Goal: Information Seeking & Learning: Check status

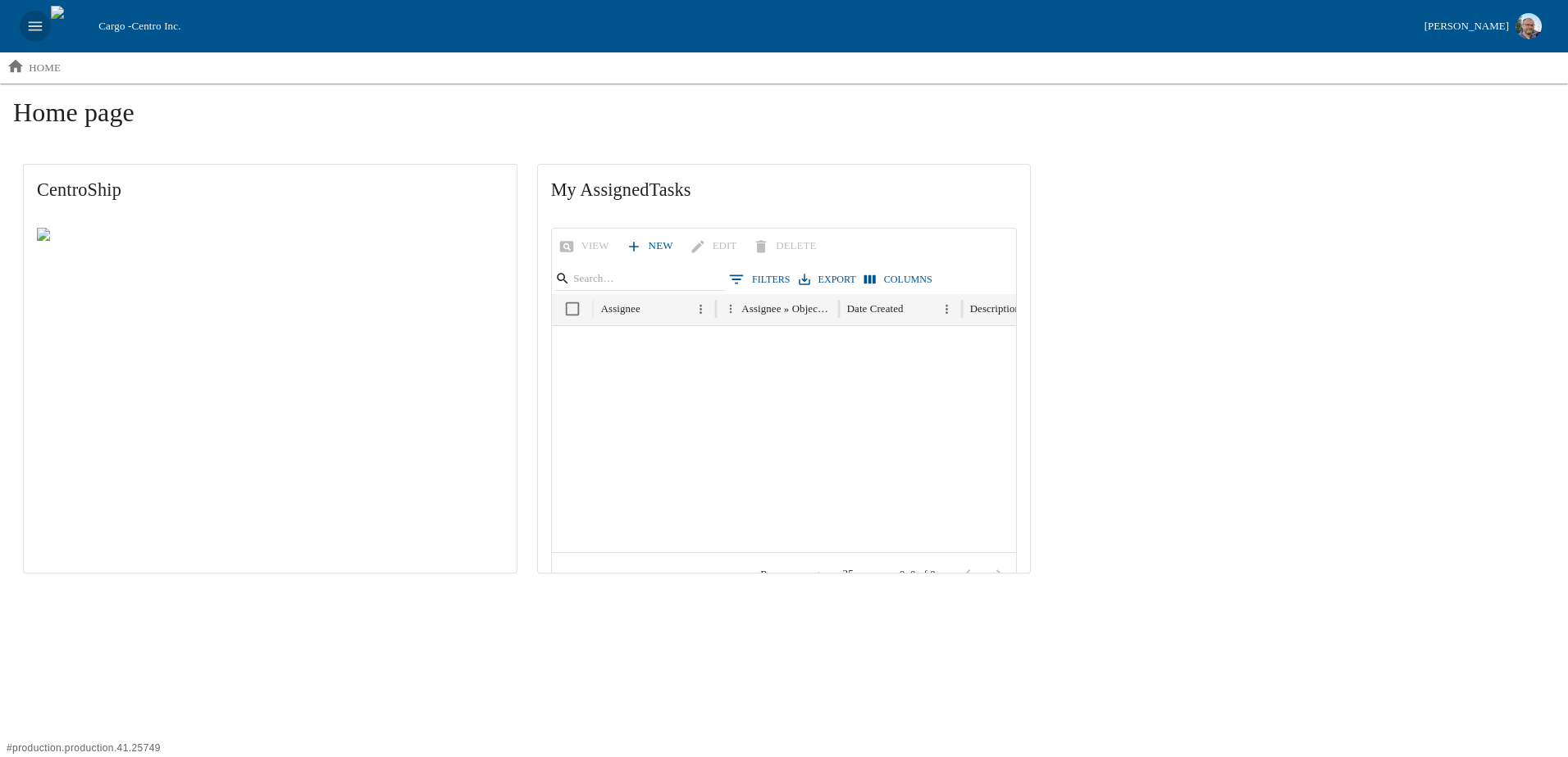
click at [31, 24] on icon "open drawer" at bounding box center [35, 26] width 18 height 18
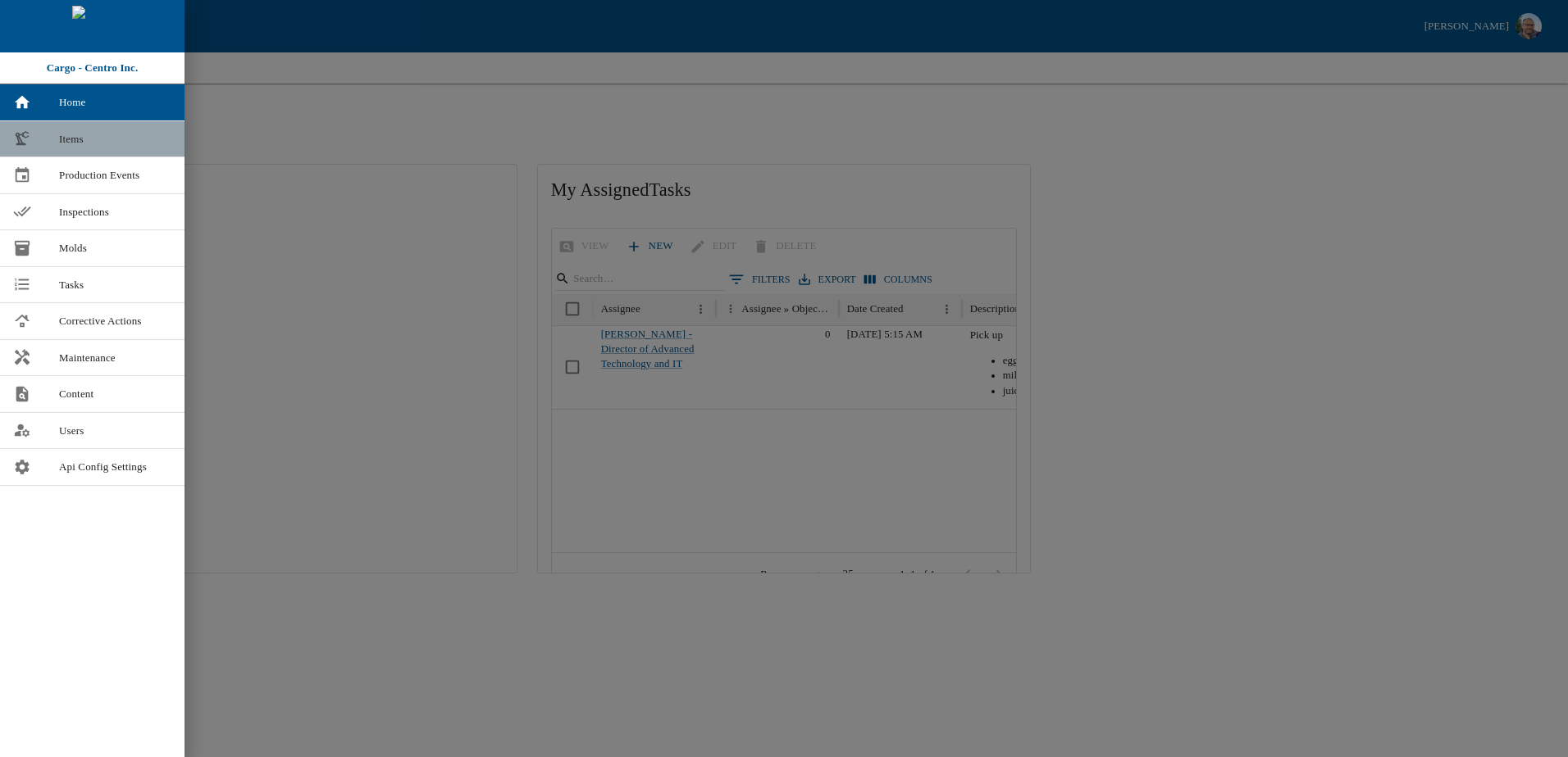
click at [70, 141] on span "Items" at bounding box center [115, 140] width 113 height 16
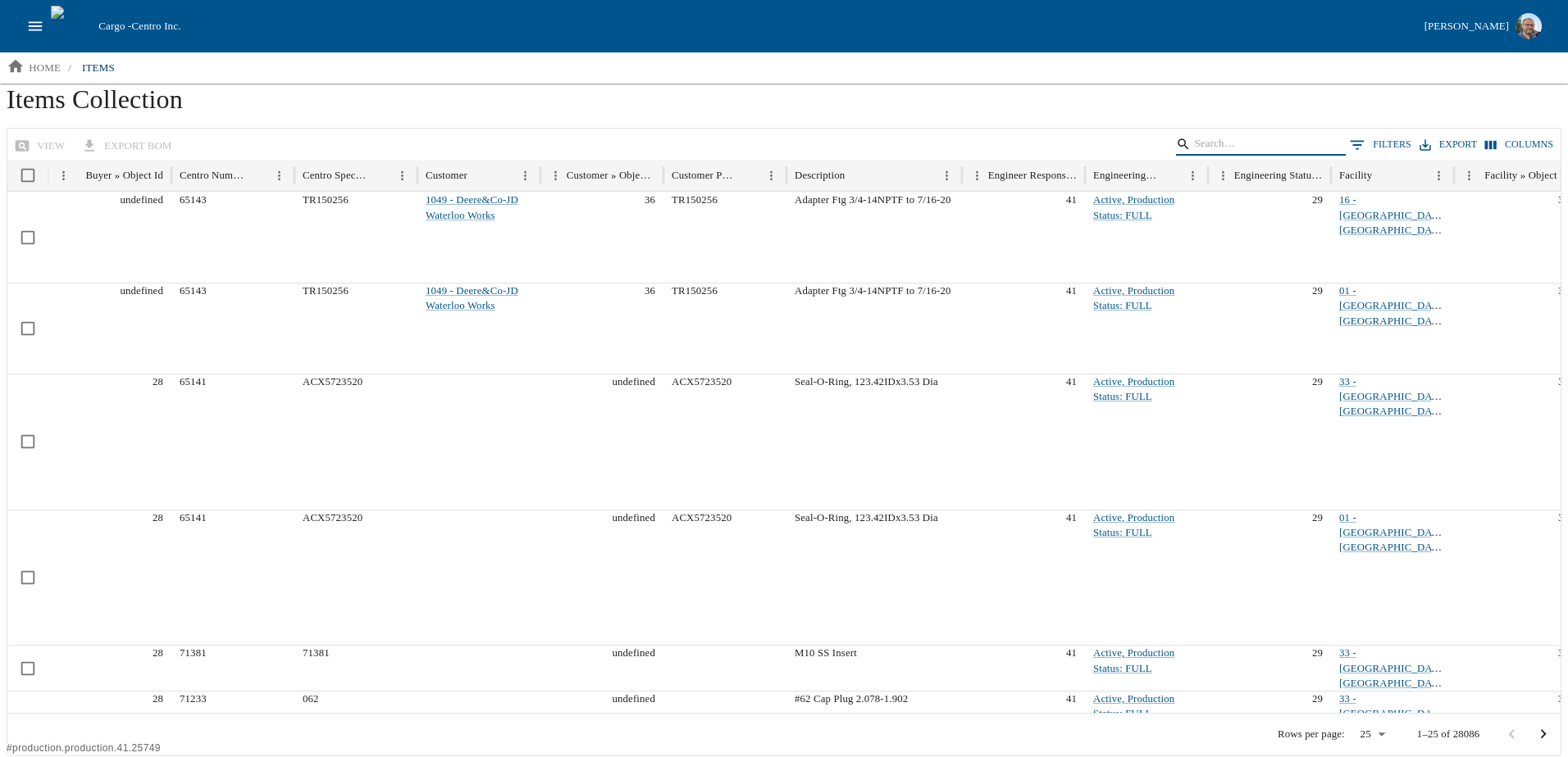
click at [1241, 135] on input "Search" at bounding box center [1258, 144] width 128 height 23
type input "18177"
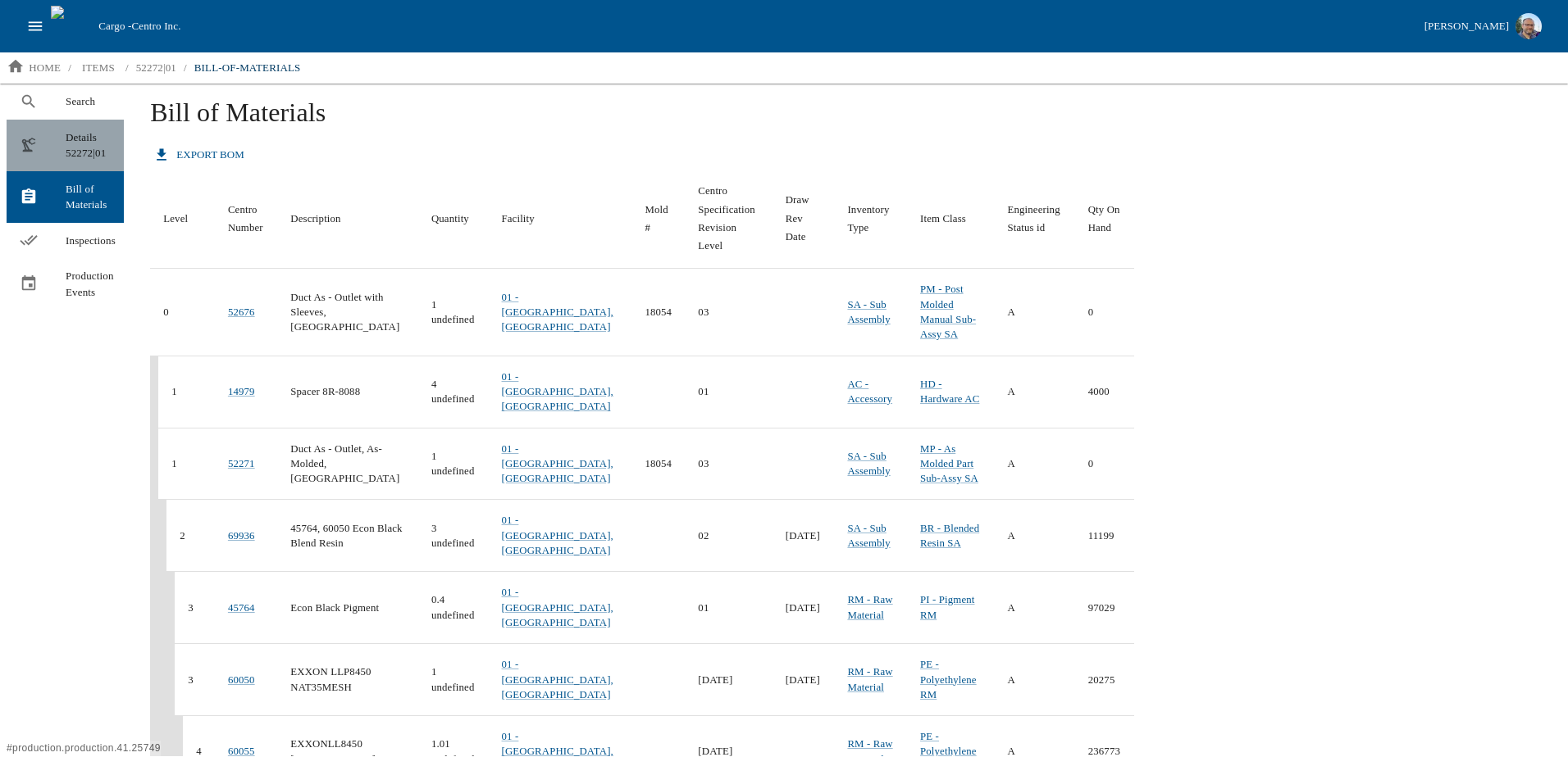
click at [84, 137] on span "Details 52272|01" at bounding box center [88, 146] width 45 height 32
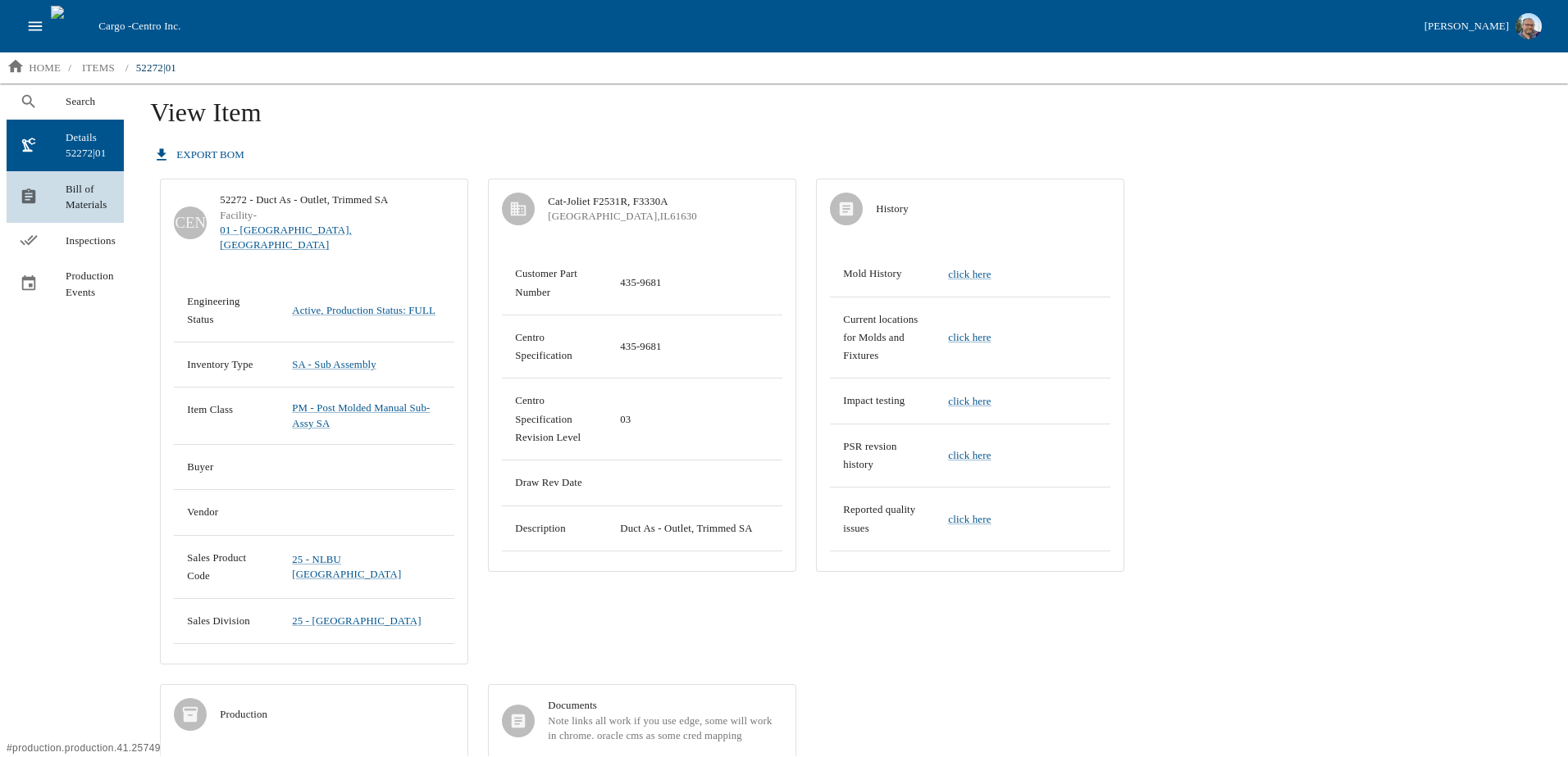
click at [85, 200] on span "Bill of Materials" at bounding box center [88, 197] width 45 height 32
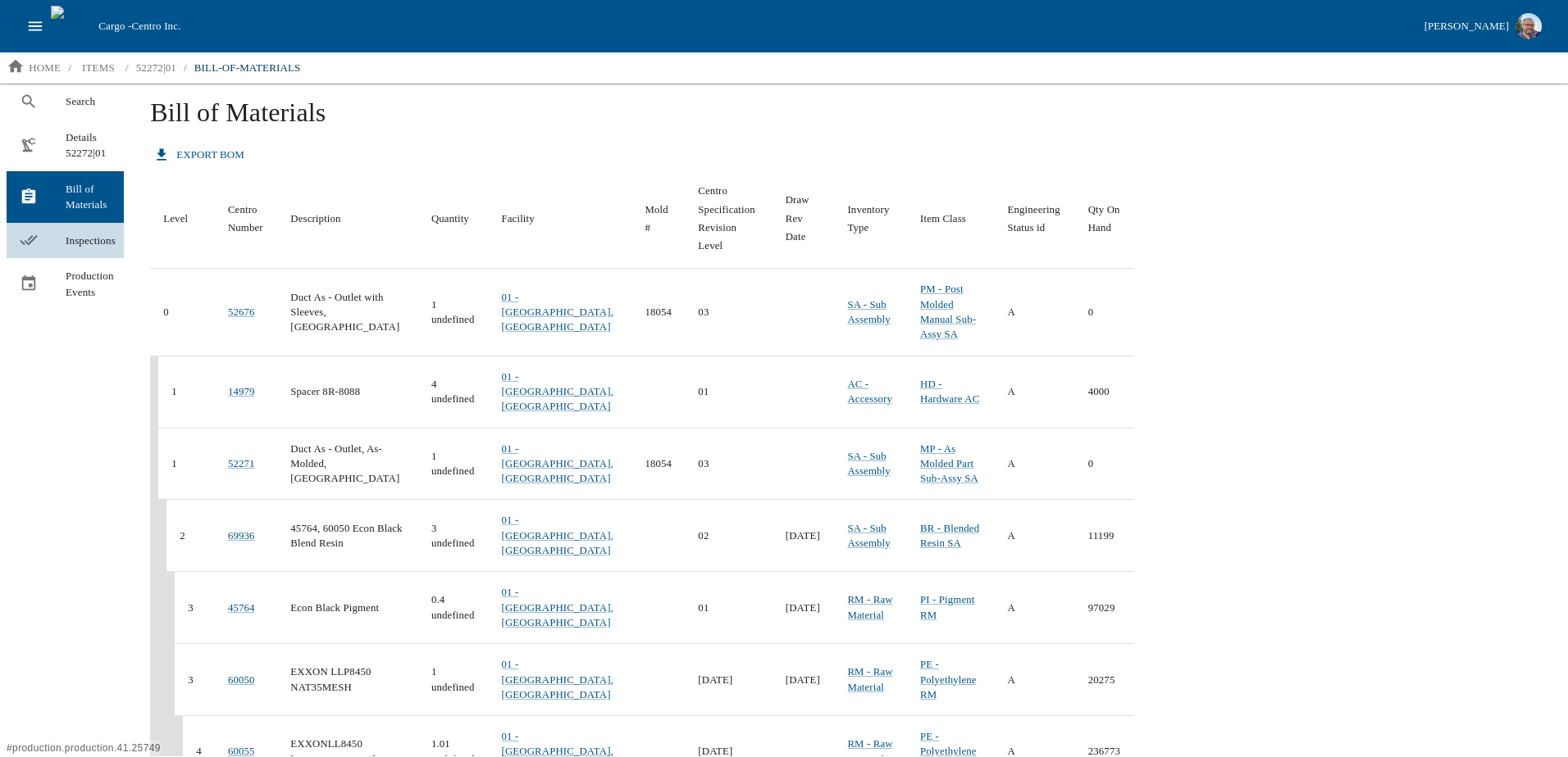
click at [70, 237] on span "Inspections" at bounding box center [88, 240] width 45 height 16
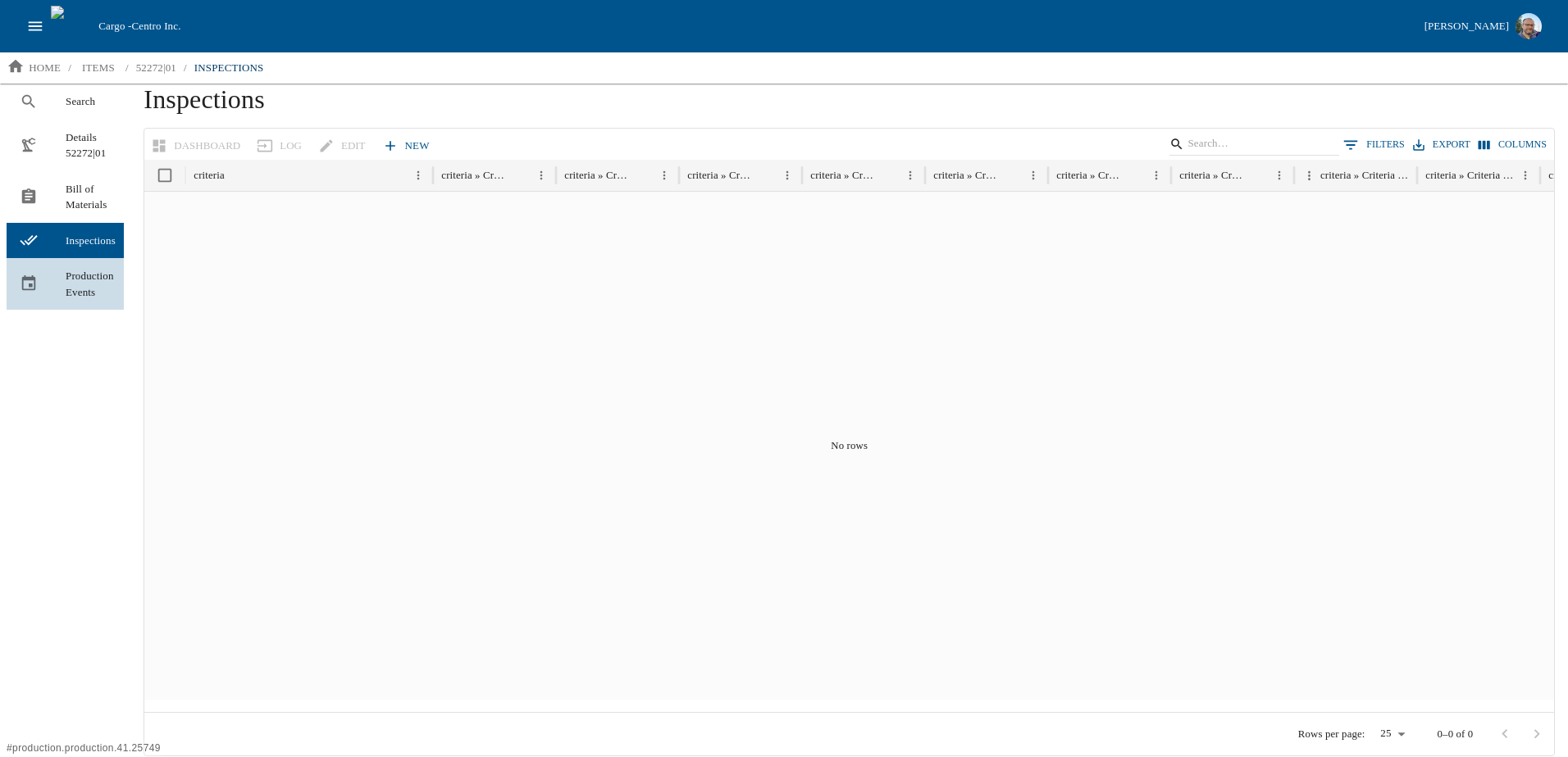
click at [83, 281] on span "Production Events" at bounding box center [88, 284] width 45 height 32
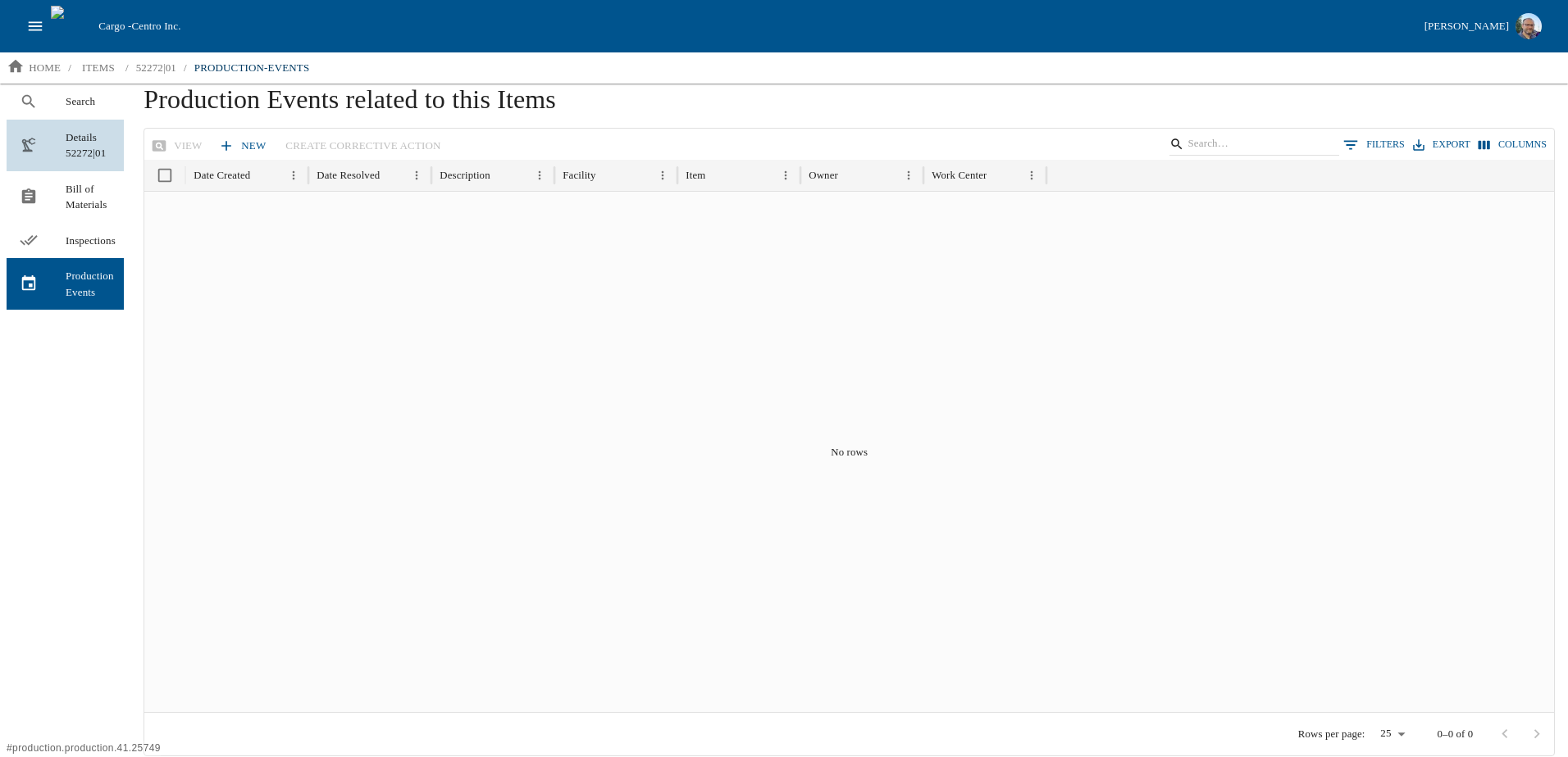
click at [69, 144] on span "Details 52272|01" at bounding box center [88, 146] width 45 height 32
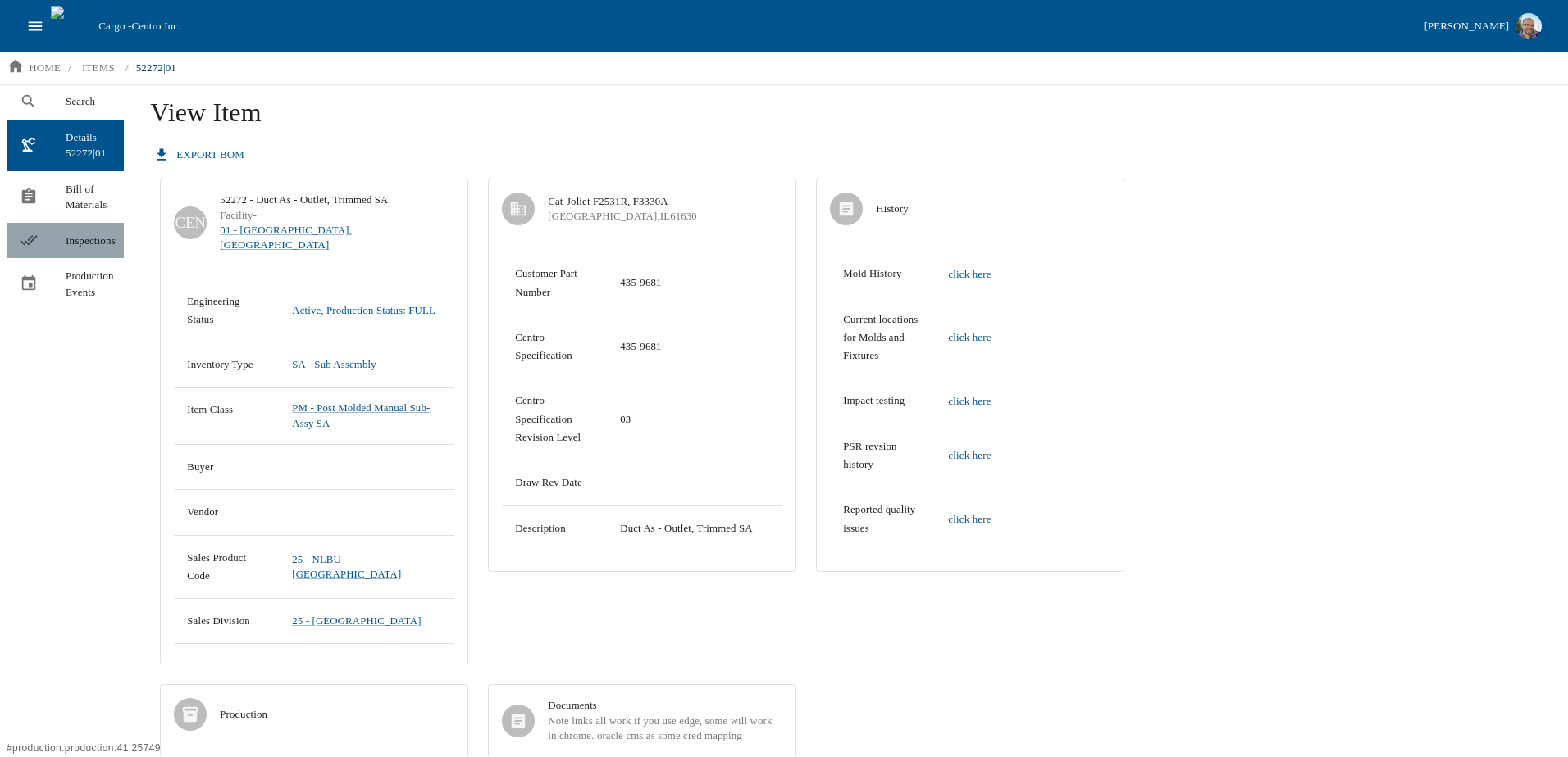
click at [86, 235] on span "Inspections" at bounding box center [88, 240] width 45 height 16
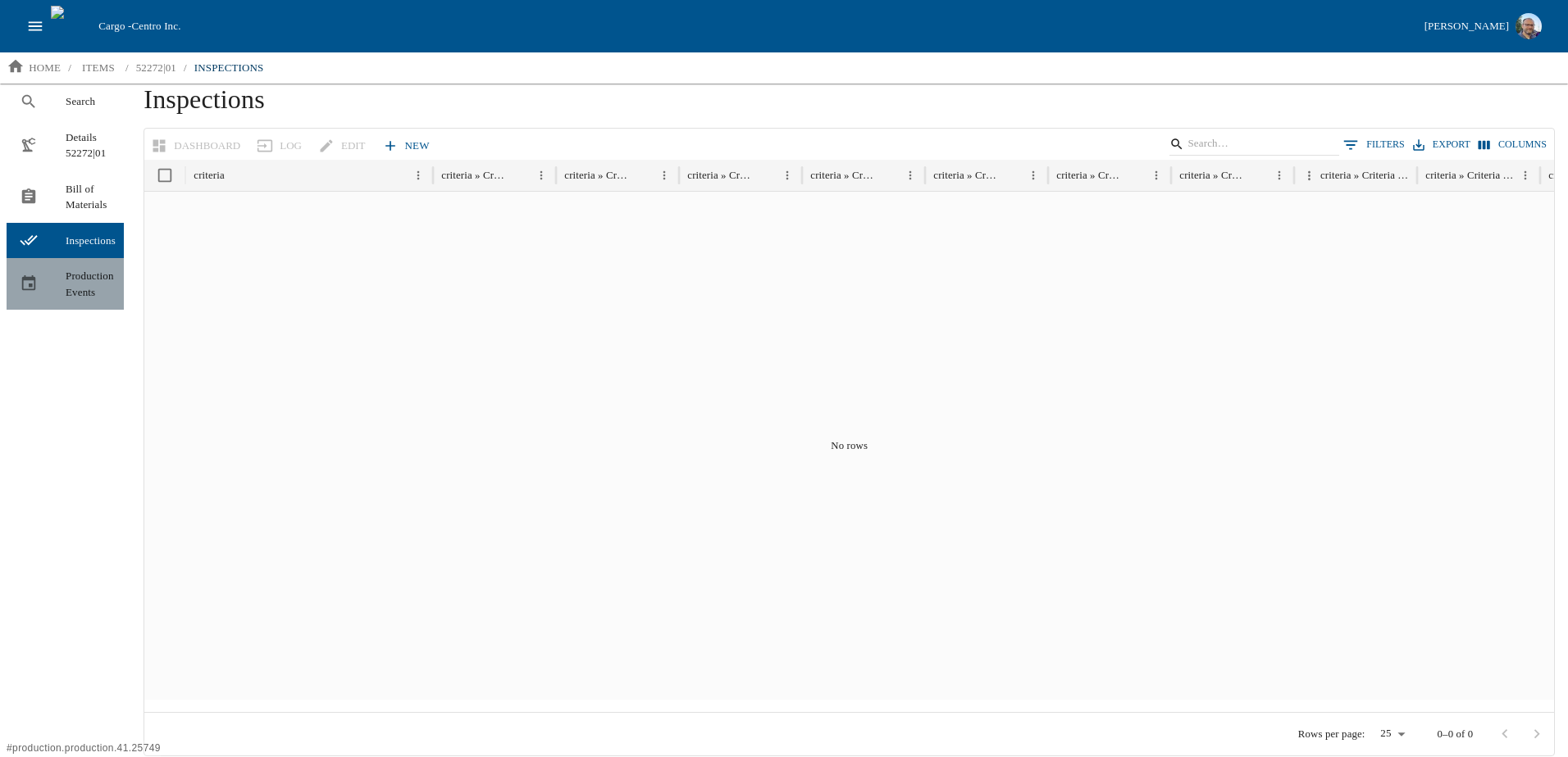
click at [82, 283] on span "Production Events" at bounding box center [88, 284] width 45 height 32
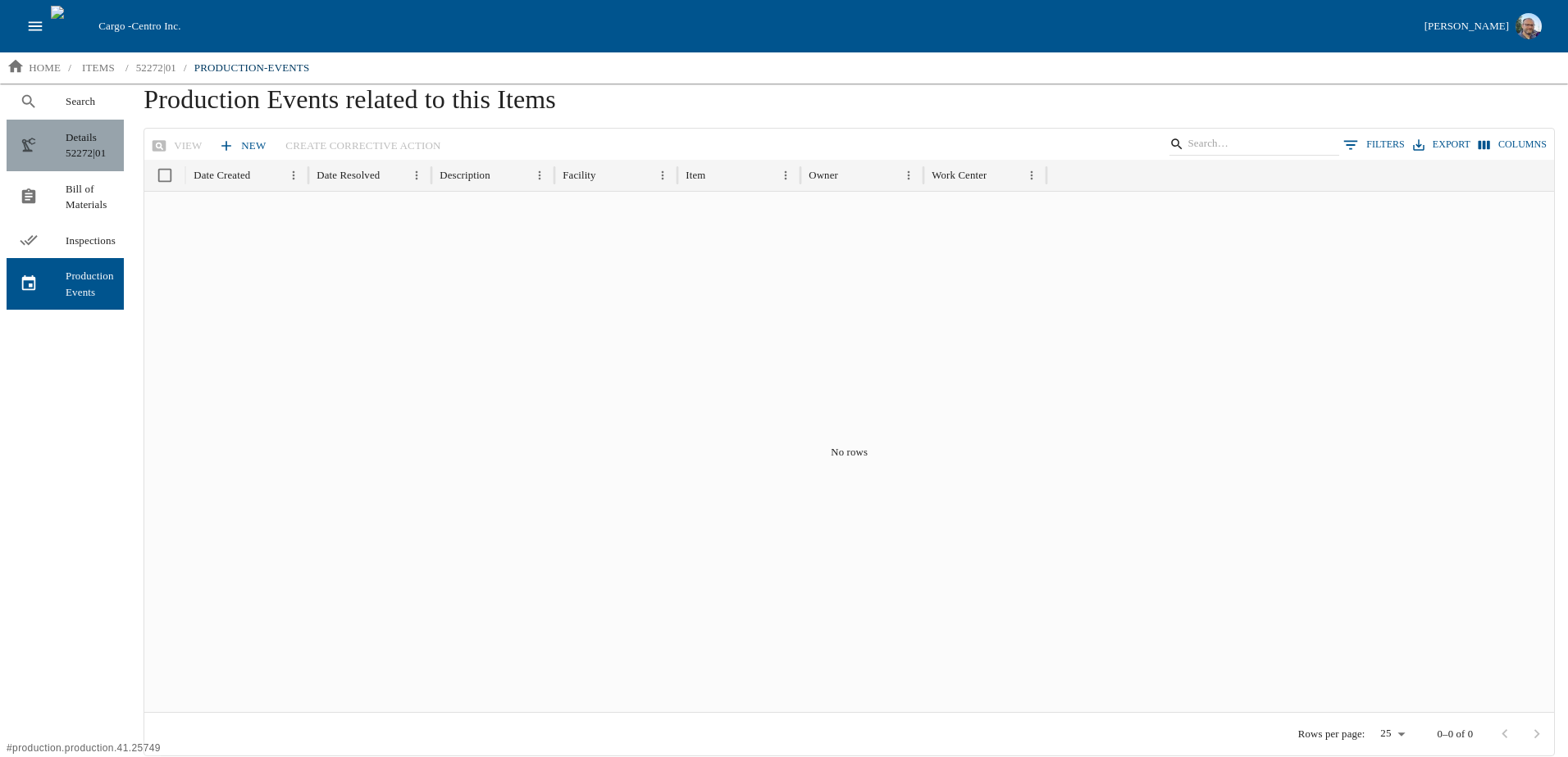
click at [79, 141] on span "Details 52272|01" at bounding box center [88, 146] width 45 height 32
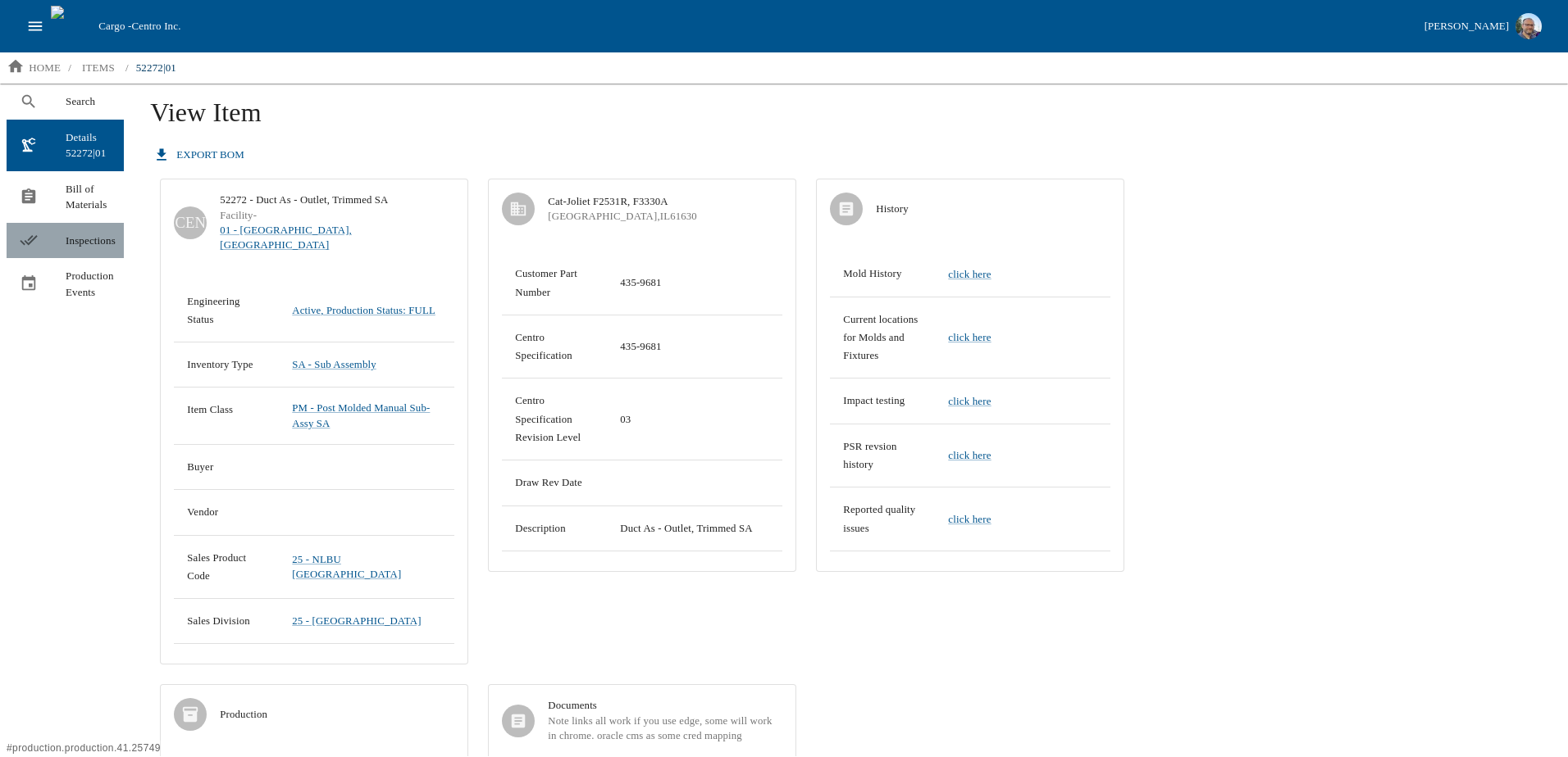
click at [90, 236] on span "Inspections" at bounding box center [88, 240] width 45 height 16
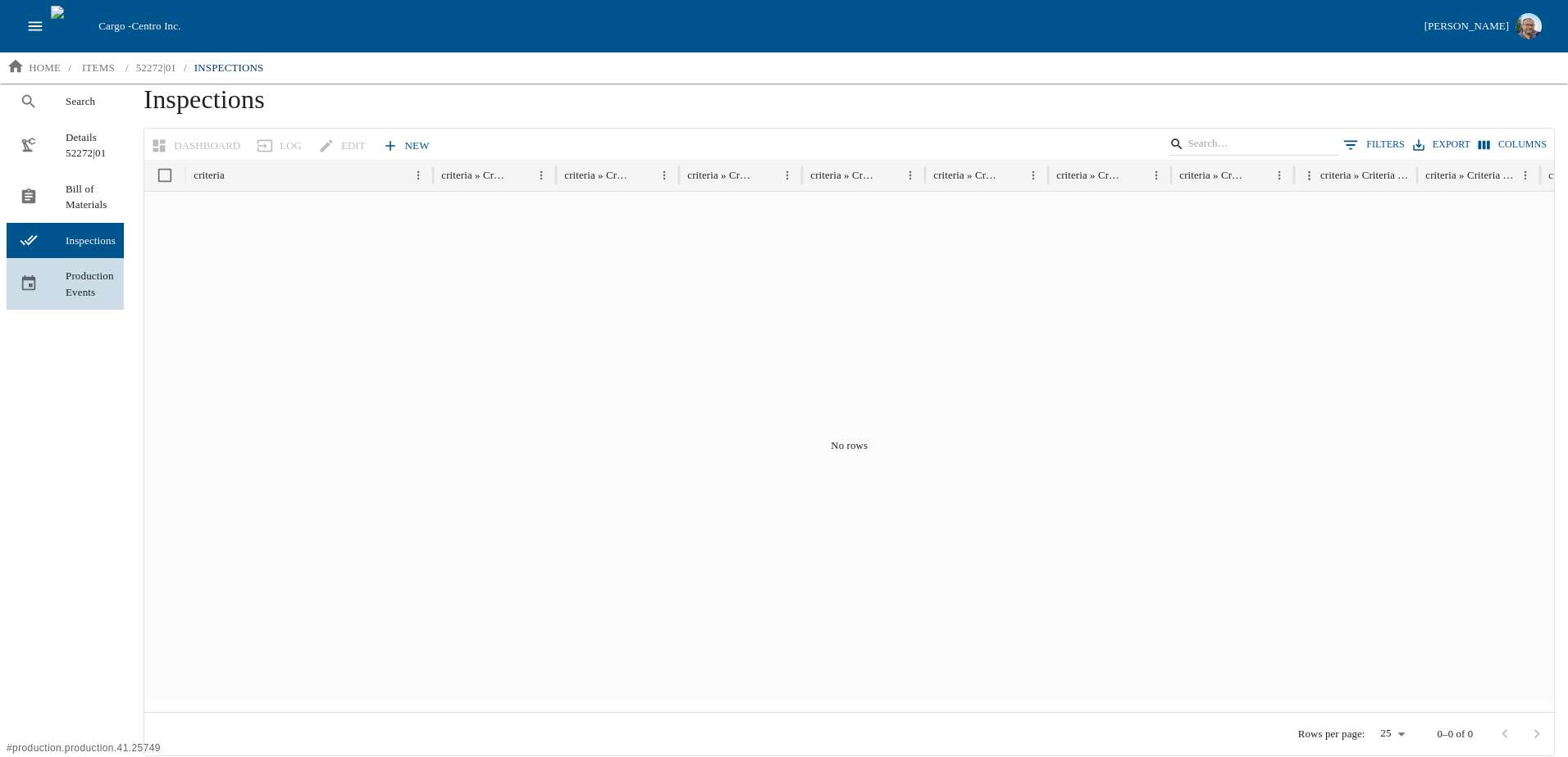
click at [85, 286] on span "Production Events" at bounding box center [88, 284] width 45 height 32
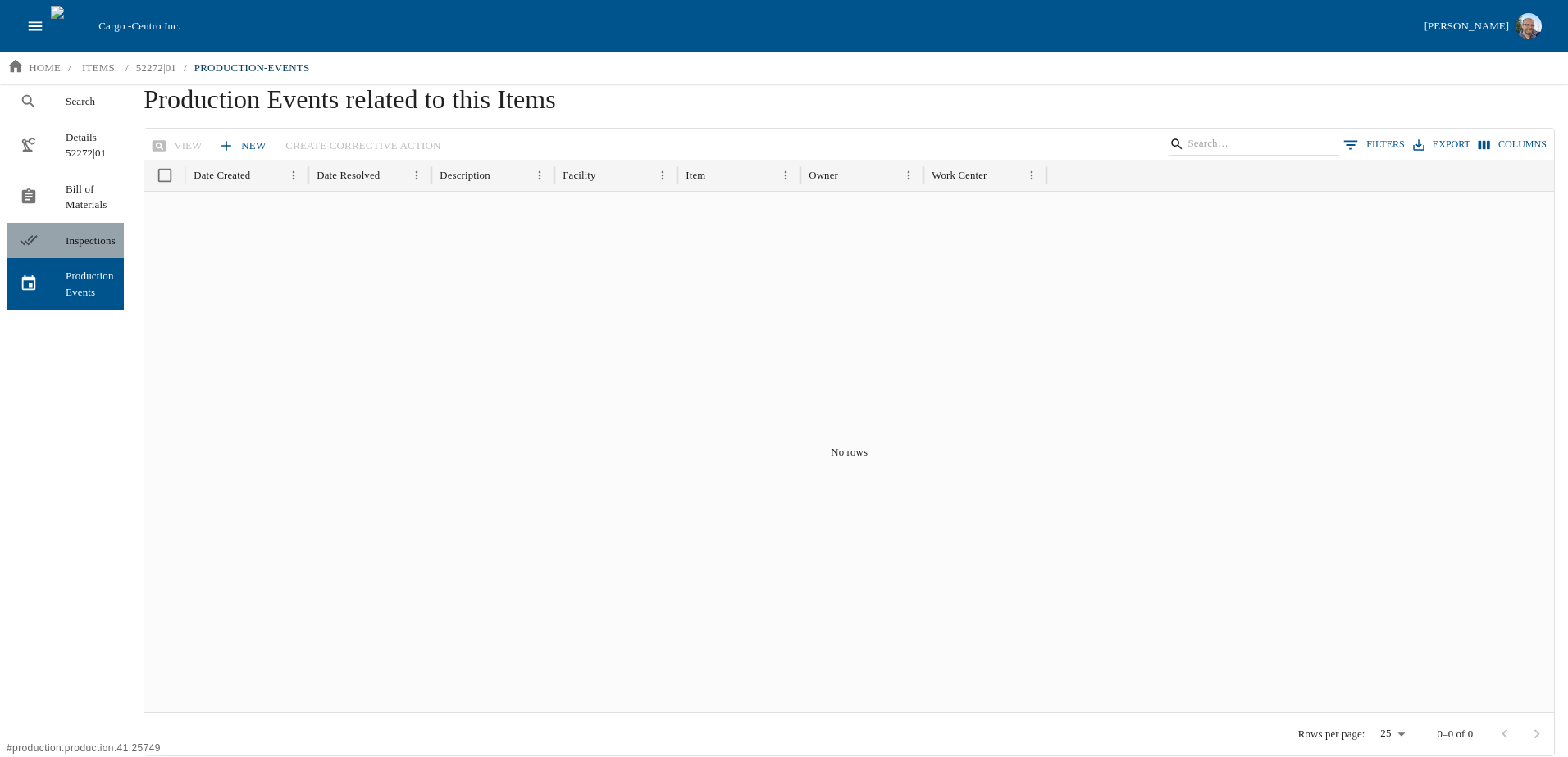
click at [86, 239] on span "Inspections" at bounding box center [88, 240] width 45 height 16
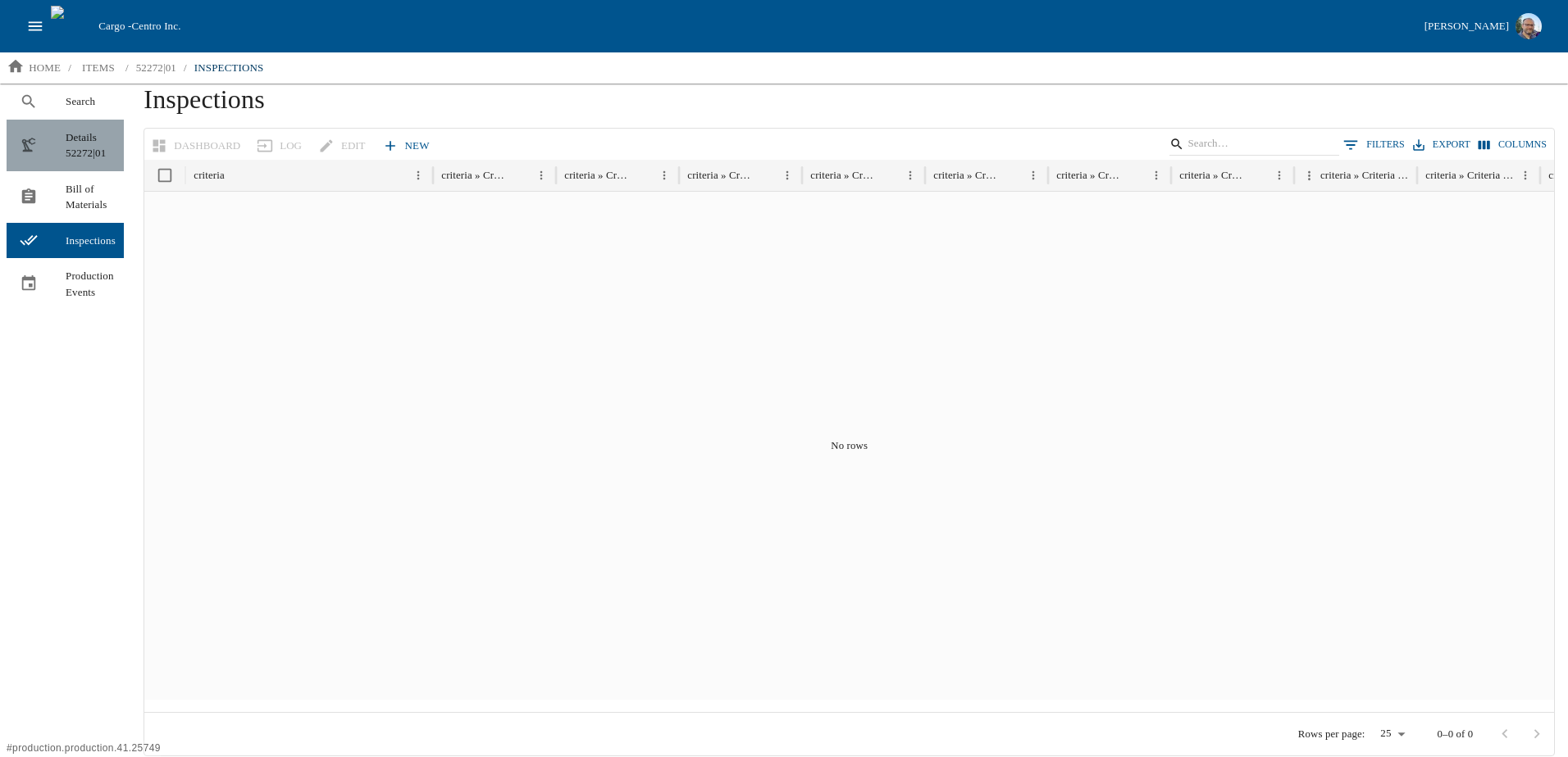
click at [91, 148] on span "Details 52272|01" at bounding box center [88, 146] width 45 height 32
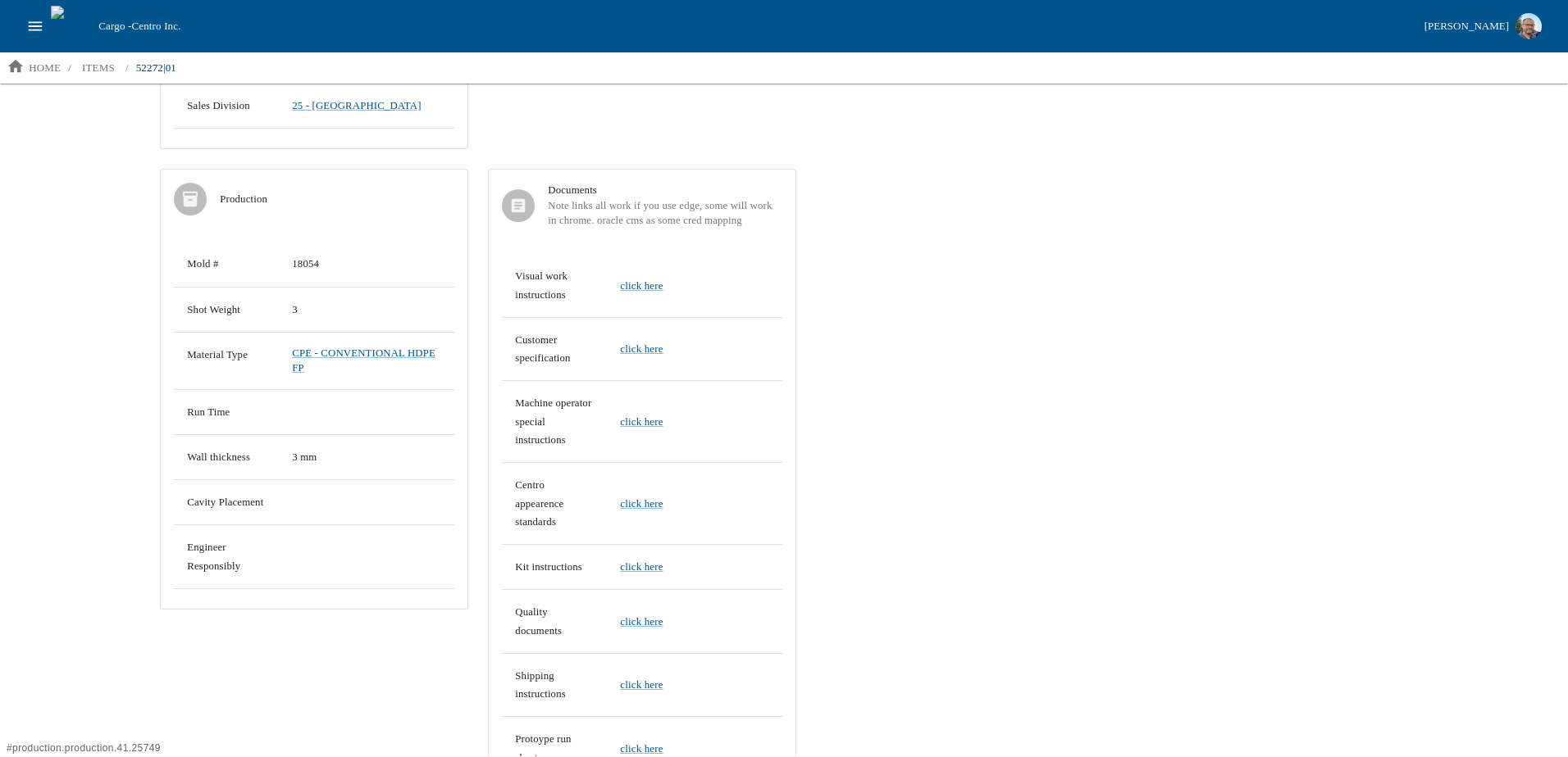
scroll to position [529, 0]
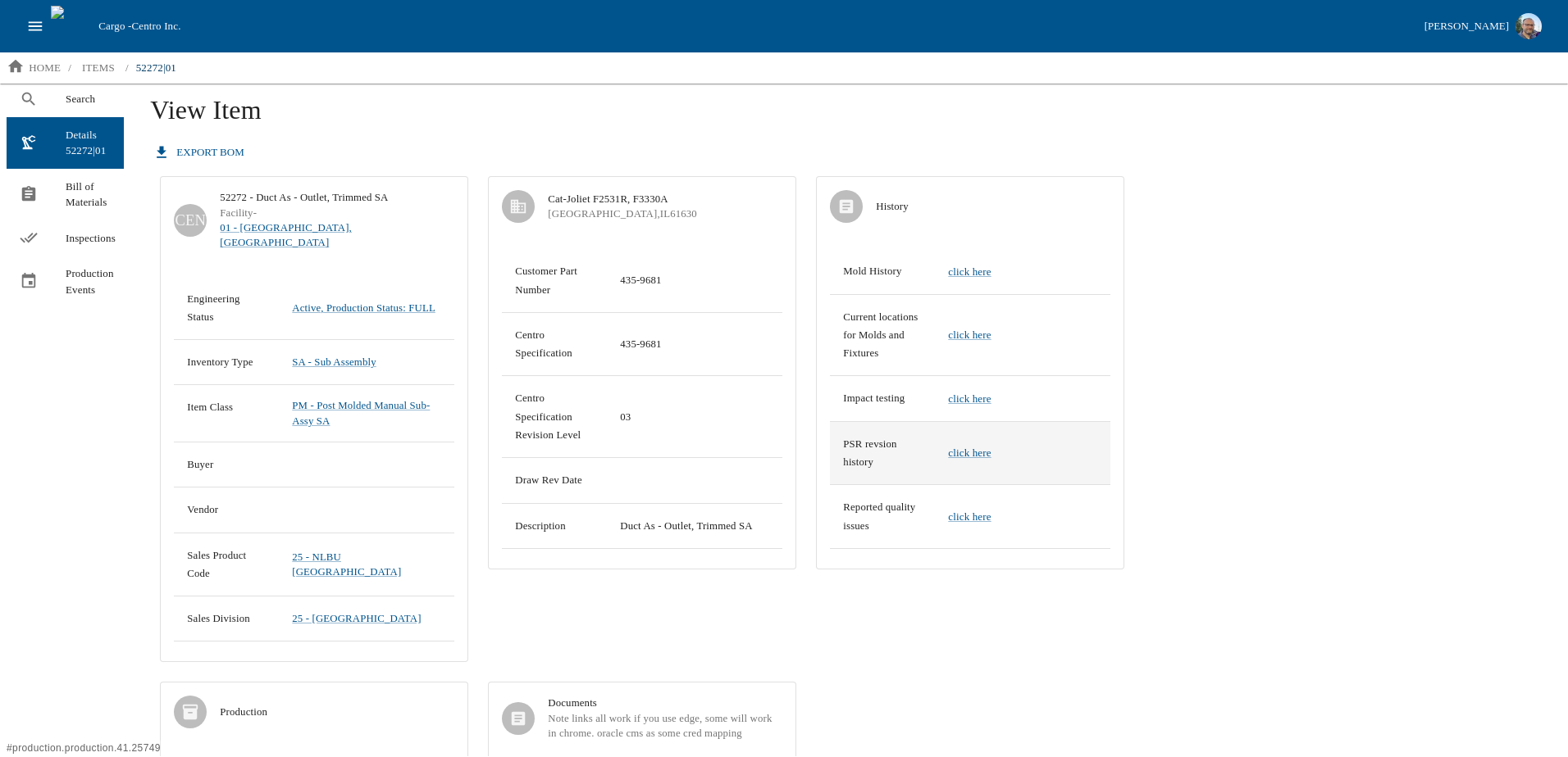
scroll to position [0, 0]
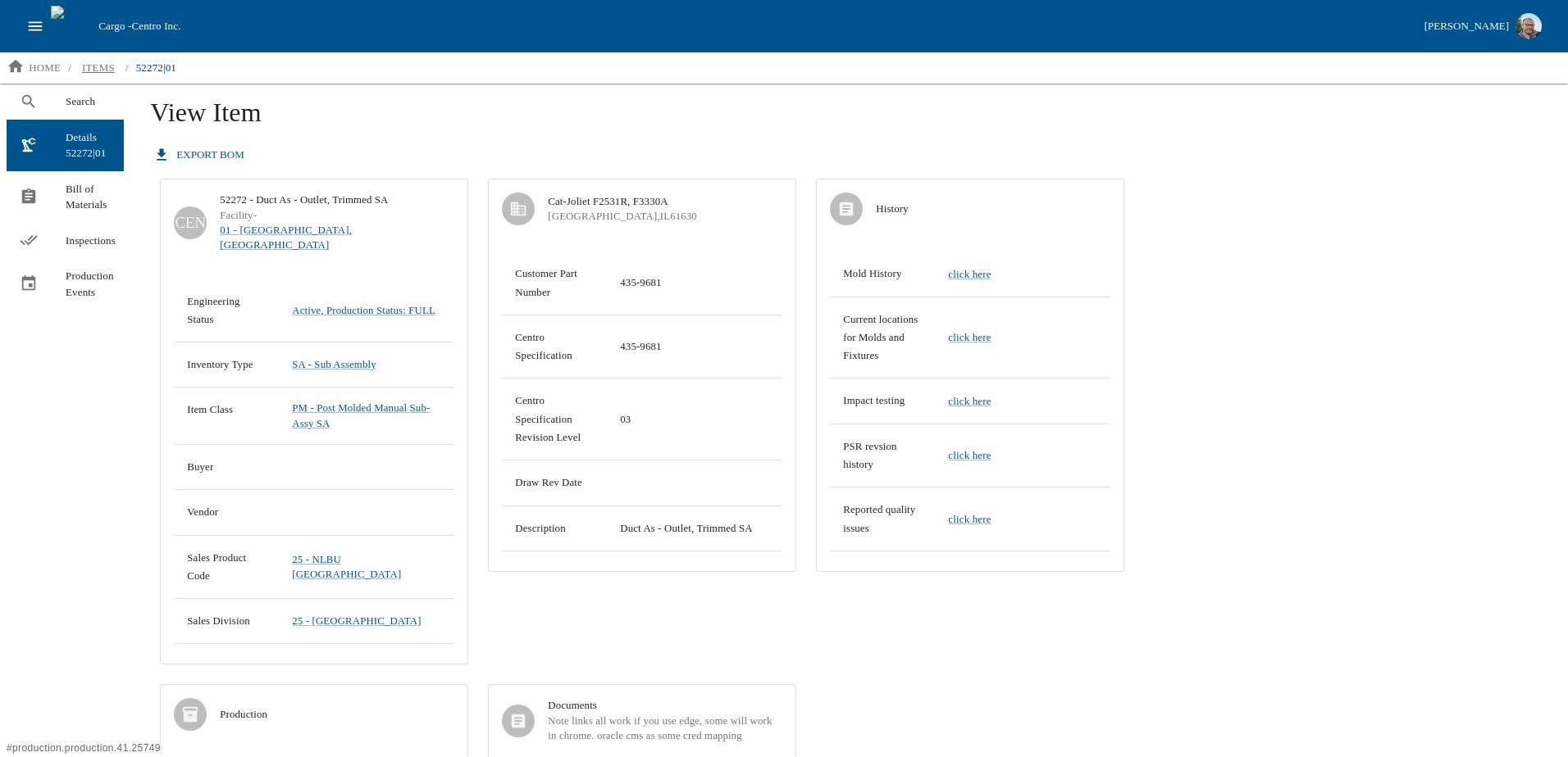
click at [107, 67] on p "items" at bounding box center [98, 68] width 33 height 16
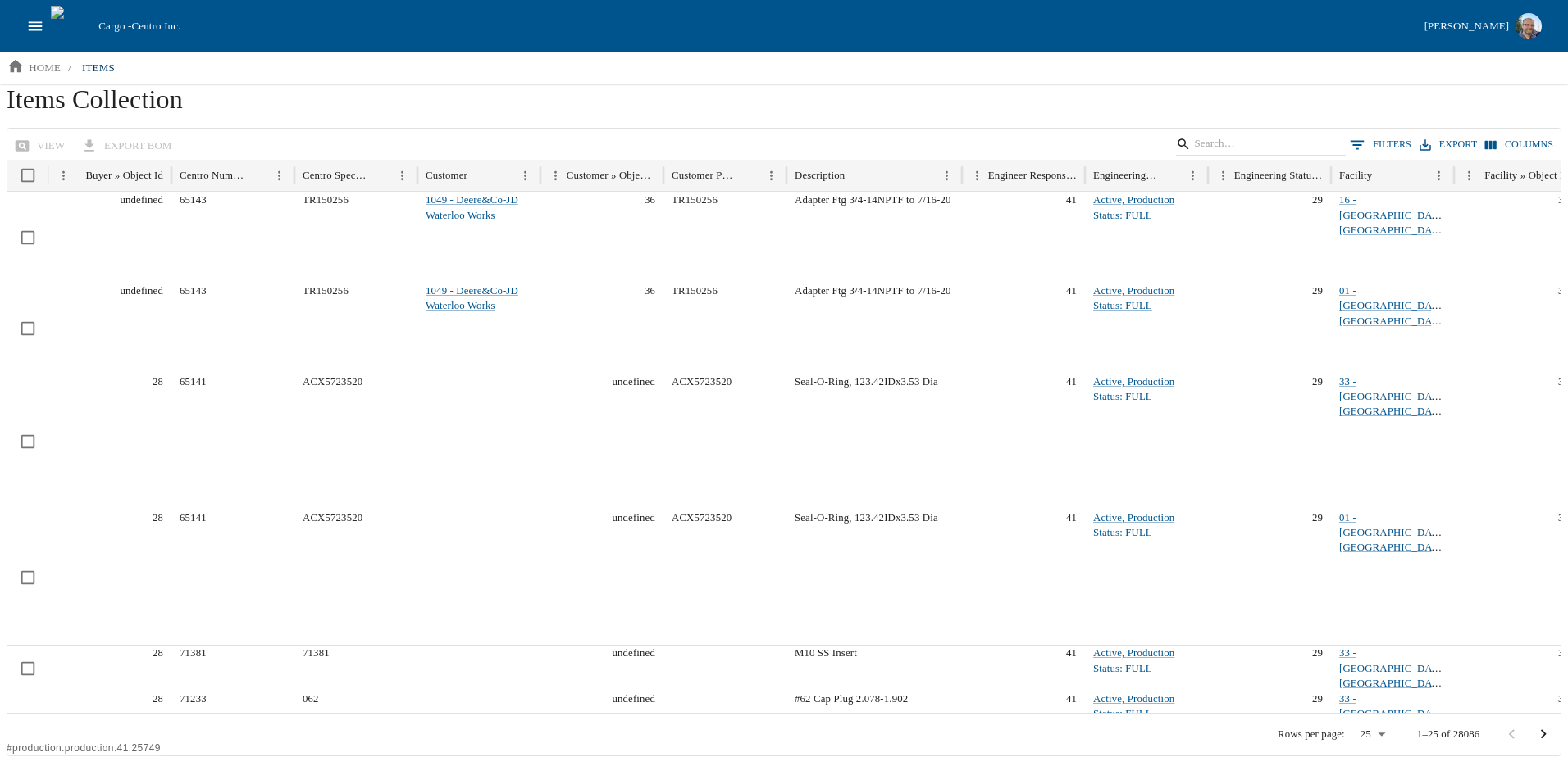
click at [571, 115] on h1 "Items Collection" at bounding box center [784, 106] width 1554 height 44
